Goal: Information Seeking & Learning: Understand process/instructions

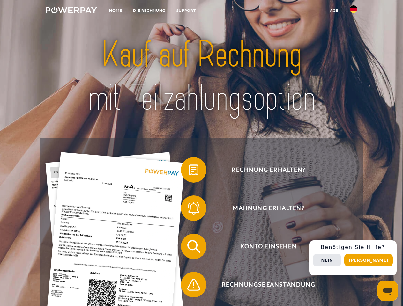
click at [71, 11] on img at bounding box center [71, 10] width 51 height 6
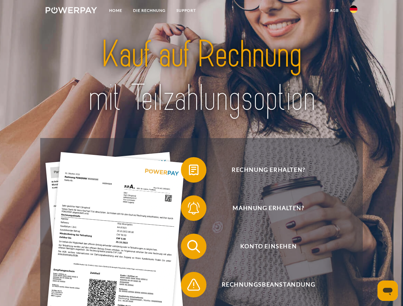
click at [353, 11] on img at bounding box center [354, 9] width 8 height 8
click at [334, 11] on link "agb" at bounding box center [334, 10] width 20 height 11
click at [189, 171] on span at bounding box center [184, 170] width 32 height 32
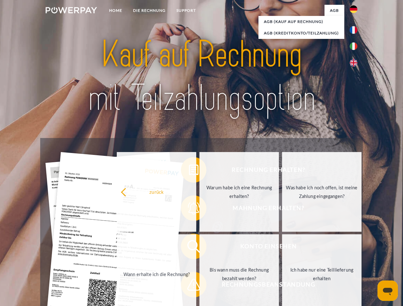
click at [189, 210] on div "Rechnung erhalten? Mahnung erhalten? Konto einsehen" at bounding box center [201, 265] width 322 height 255
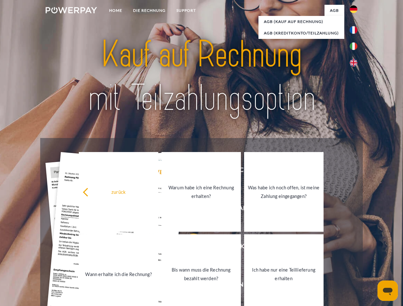
click at [189, 248] on link "Bis wann muss die Rechnung bezahlt werden?" at bounding box center [200, 274] width 79 height 80
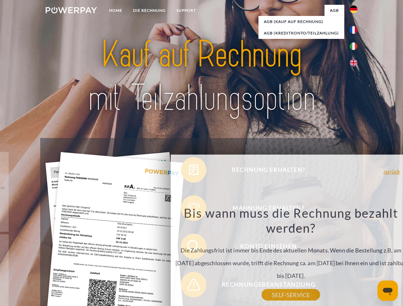
click at [189, 286] on div "Bis wann muss die Rechnung bezahlt werden? Die Zahlungsfrist ist immer bis Ende…" at bounding box center [290, 250] width 233 height 90
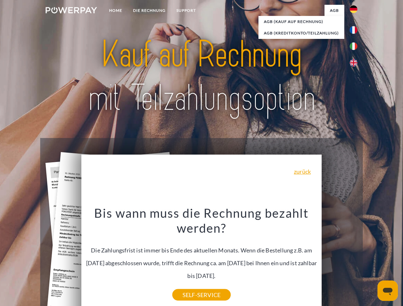
click at [355, 258] on div "Rechnung erhalten? Mahnung erhalten? Konto einsehen" at bounding box center [201, 265] width 322 height 255
click at [339, 259] on span "Konto einsehen" at bounding box center [268, 247] width 156 height 26
click at [371, 260] on header "Home DIE RECHNUNG SUPPORT" at bounding box center [201, 220] width 403 height 441
